Goal: Task Accomplishment & Management: Manage account settings

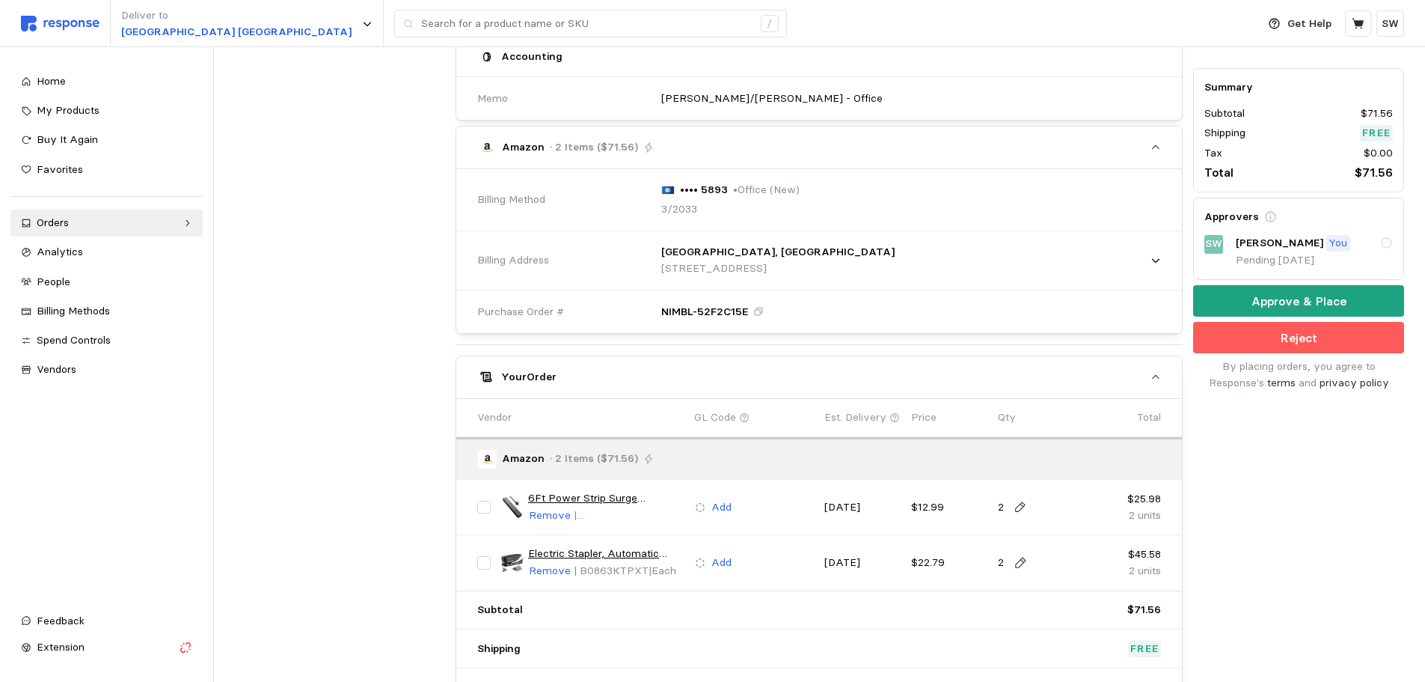
scroll to position [597, 0]
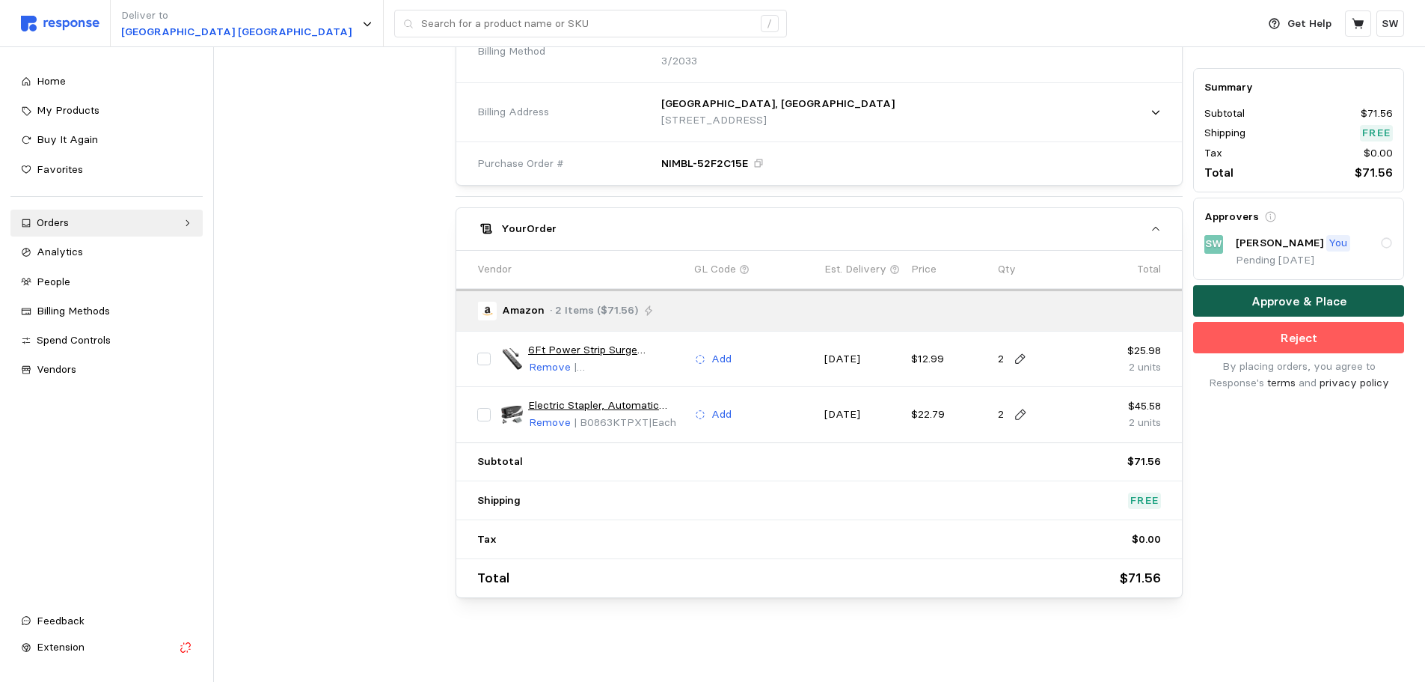
click at [1231, 303] on button "Approve & Place" at bounding box center [1298, 301] width 211 height 31
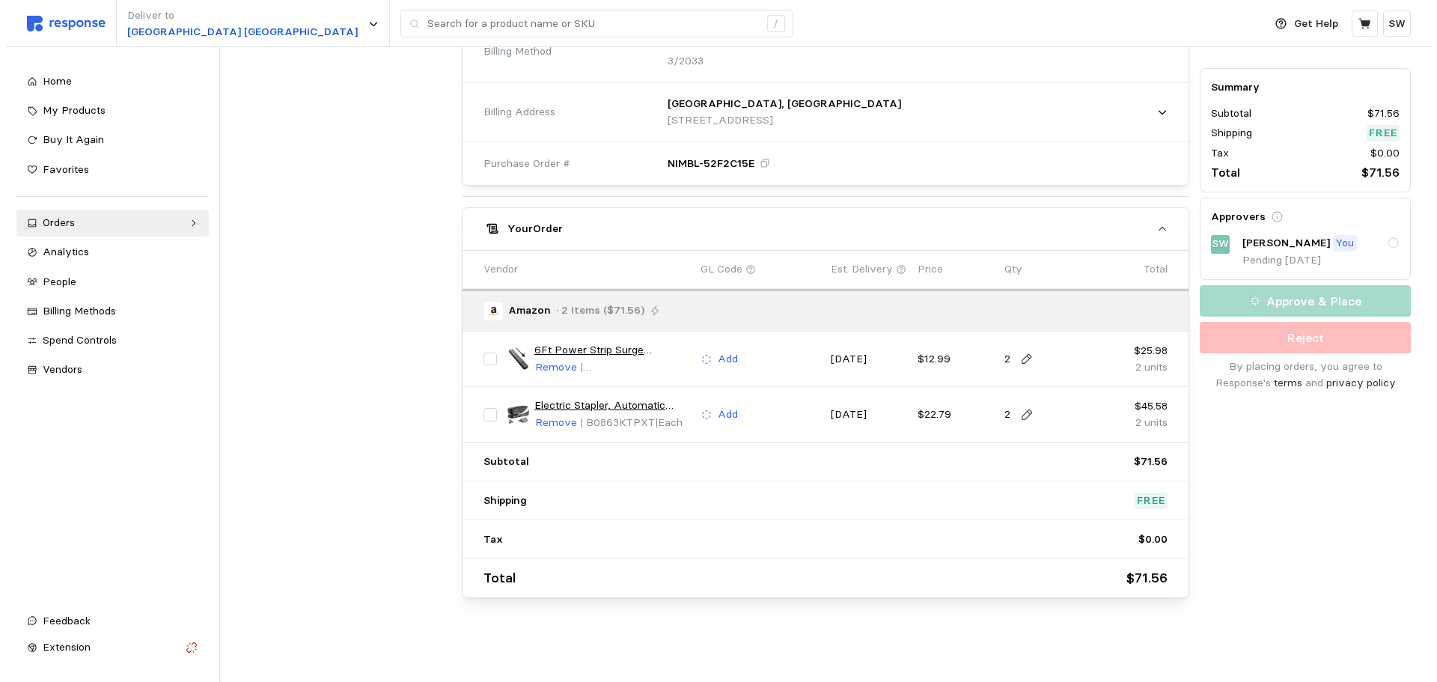
scroll to position [0, 0]
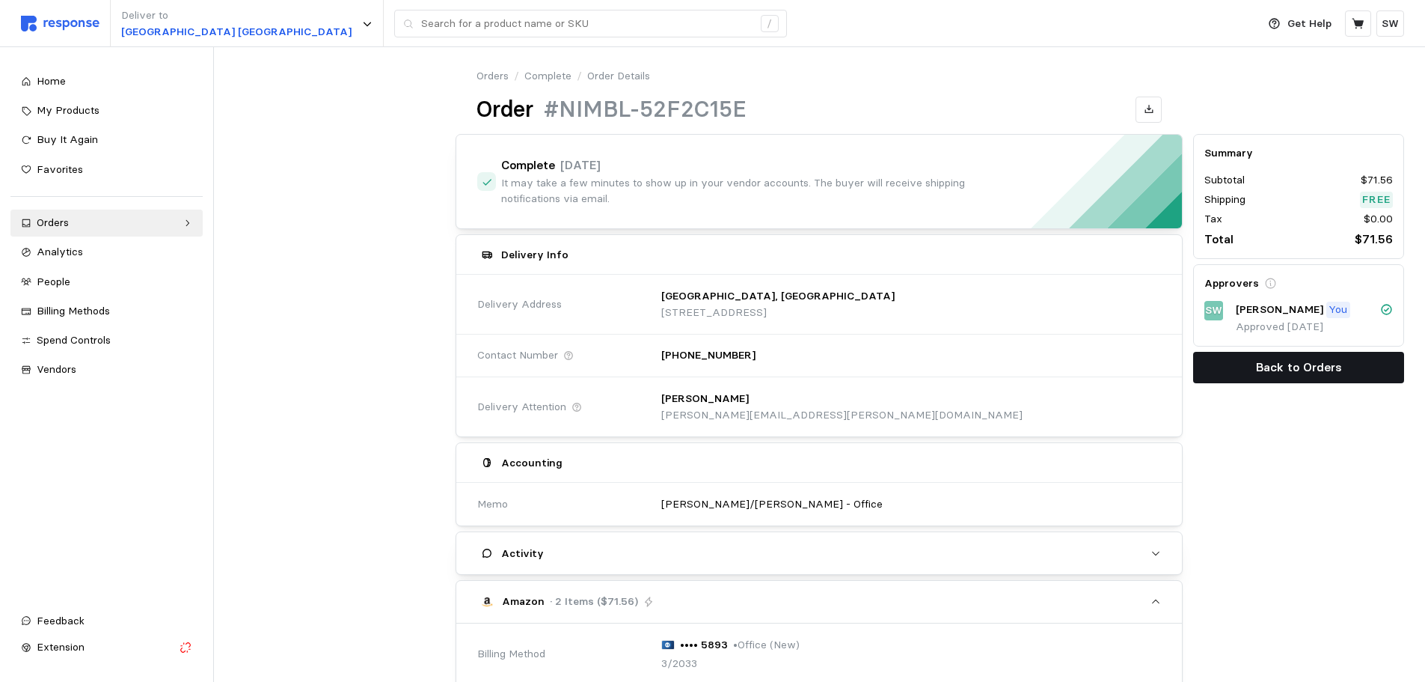
click at [1353, 370] on button "Back to Orders" at bounding box center [1298, 367] width 211 height 31
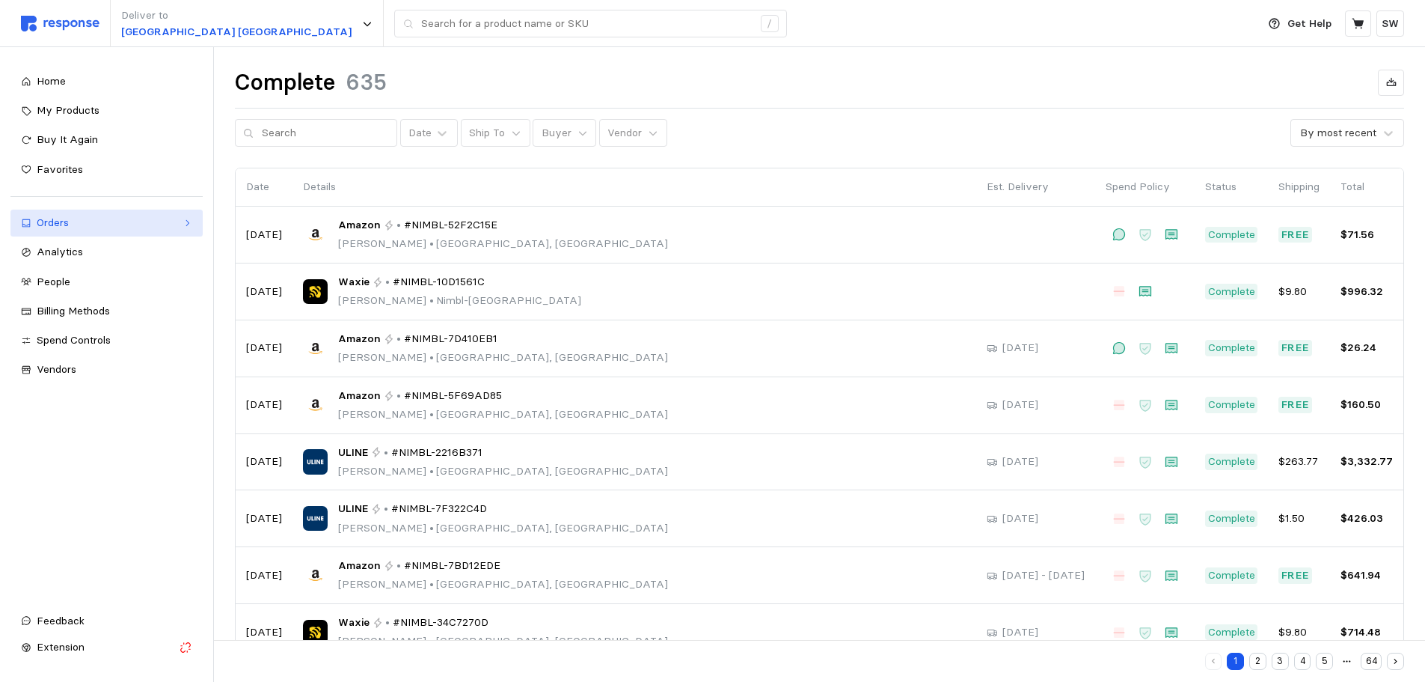
click at [106, 218] on div "Orders" at bounding box center [107, 223] width 140 height 16
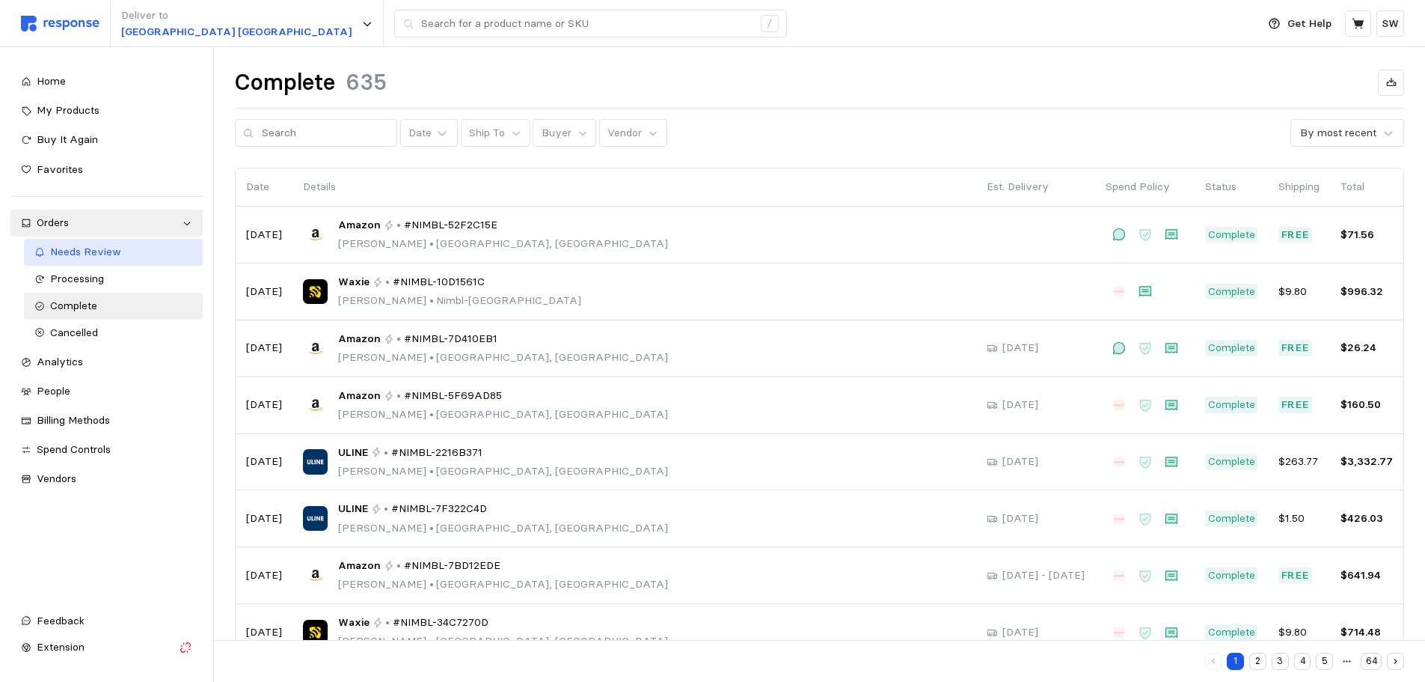
click at [100, 257] on span "Needs Review" at bounding box center [85, 251] width 71 height 13
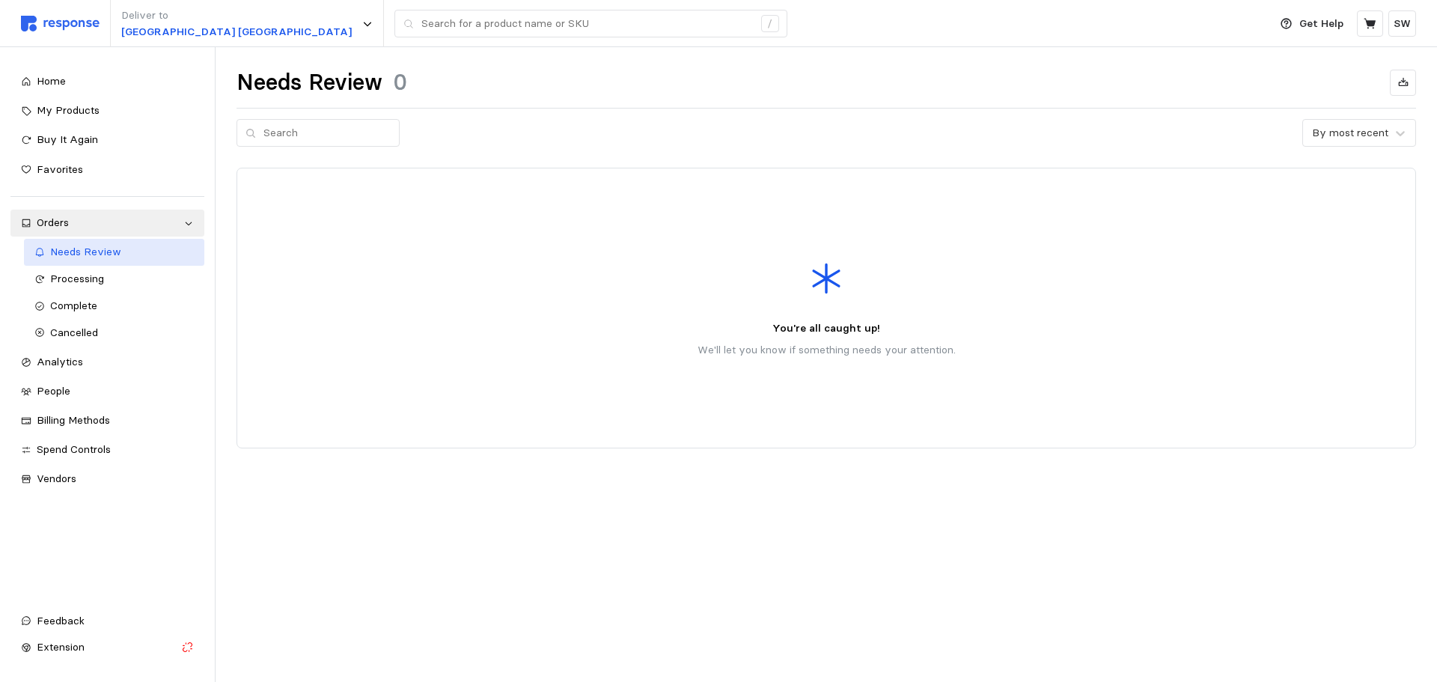
drag, startPoint x: 101, startPoint y: 246, endPoint x: 103, endPoint y: 261, distance: 15.0
click at [101, 246] on span "Needs Review" at bounding box center [85, 251] width 71 height 13
click at [103, 272] on span "Processing" at bounding box center [77, 278] width 54 height 13
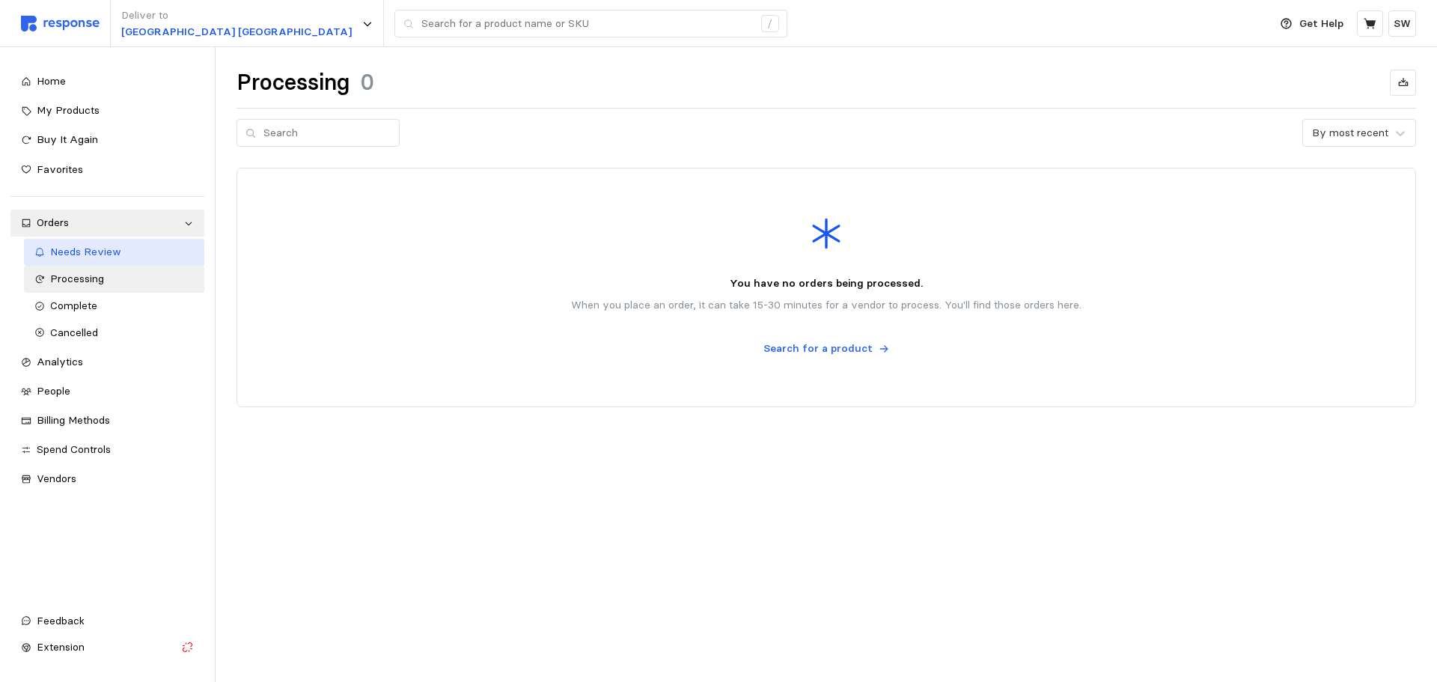
click at [101, 259] on div "Needs Review" at bounding box center [122, 252] width 144 height 16
